Goal: Find contact information: Find contact information

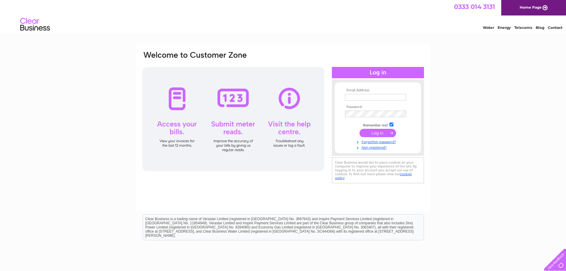
type input "karen@talkingmats.com"
click at [383, 133] on input "submit" at bounding box center [378, 133] width 37 height 8
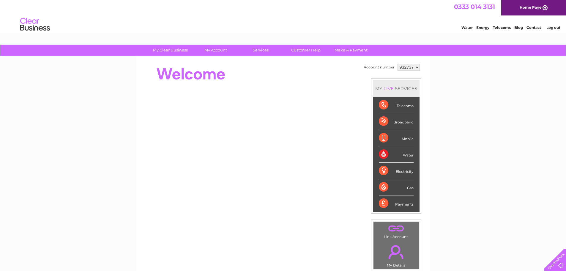
click at [534, 29] on link "Contact" at bounding box center [534, 27] width 15 height 4
